Goal: Go to known website: Access a specific website the user already knows

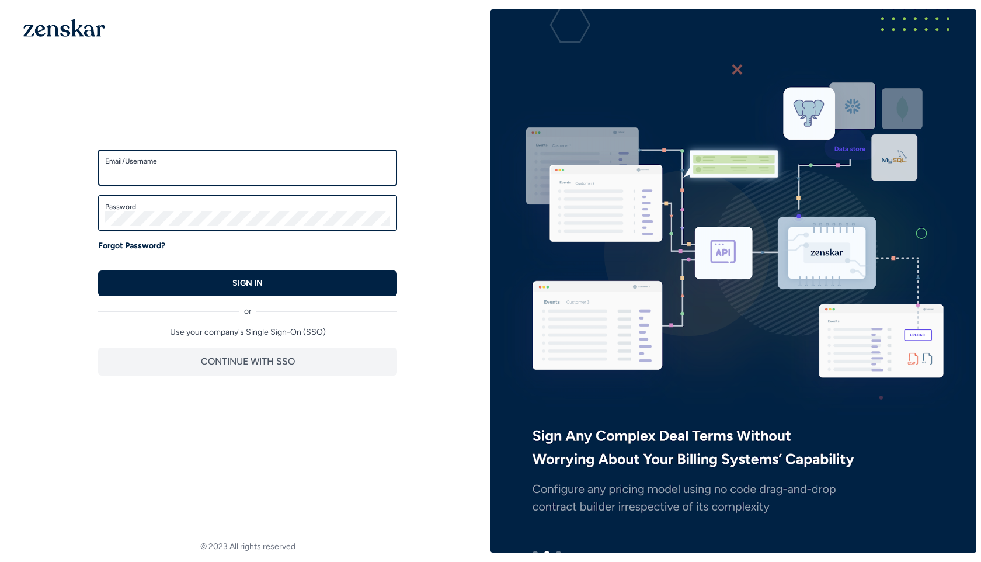
type input "**********"
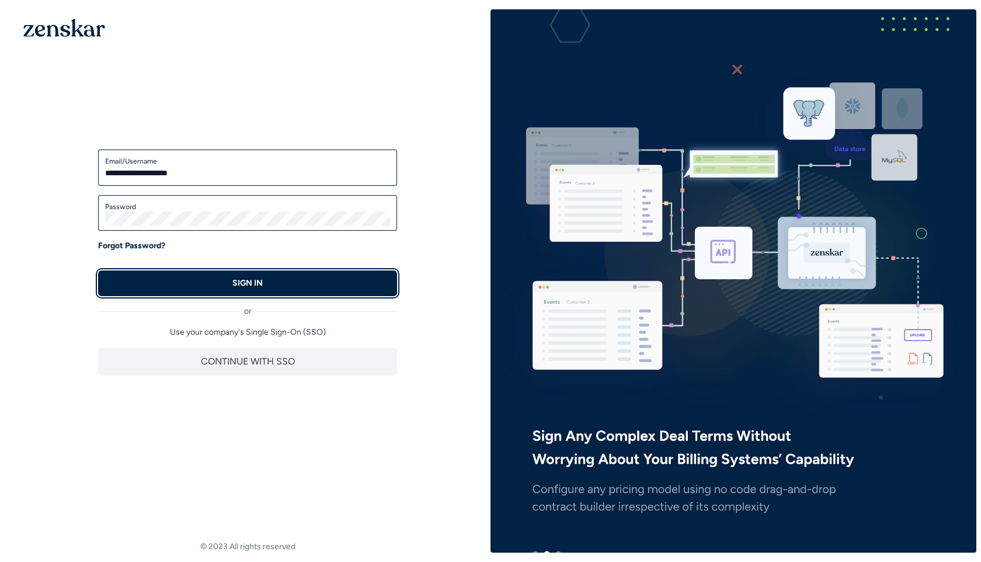
click at [254, 274] on button "SIGN IN" at bounding box center [247, 283] width 299 height 26
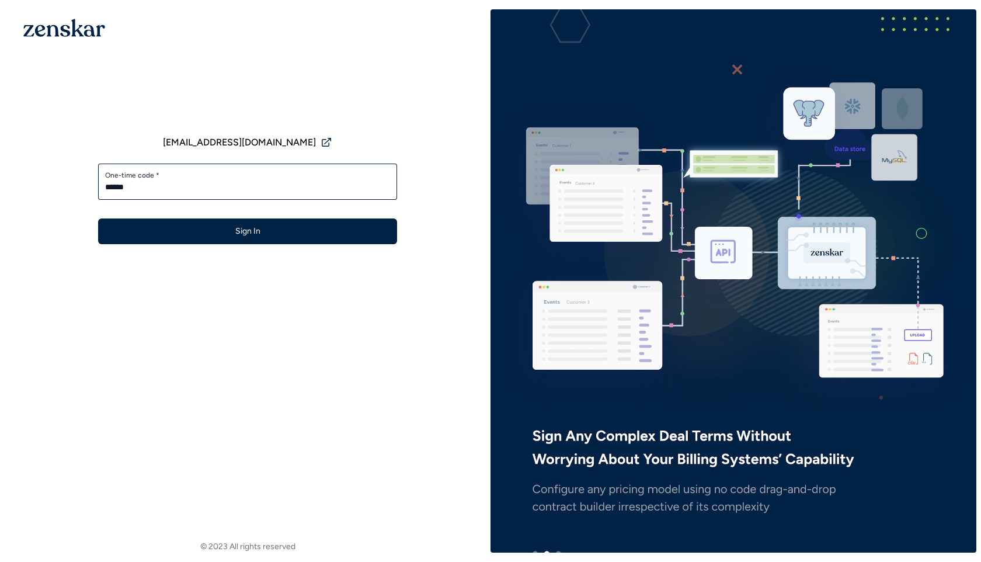
type input "******"
click at [98, 218] on button "Sign In" at bounding box center [247, 231] width 299 height 26
